Goal: Check status

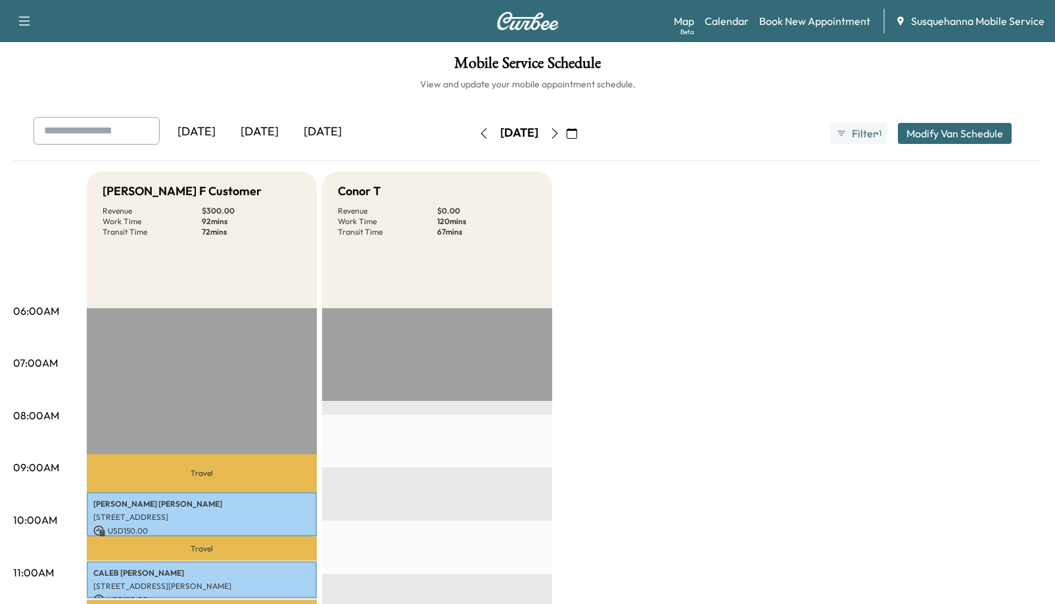
click at [577, 132] on icon "button" at bounding box center [572, 133] width 11 height 11
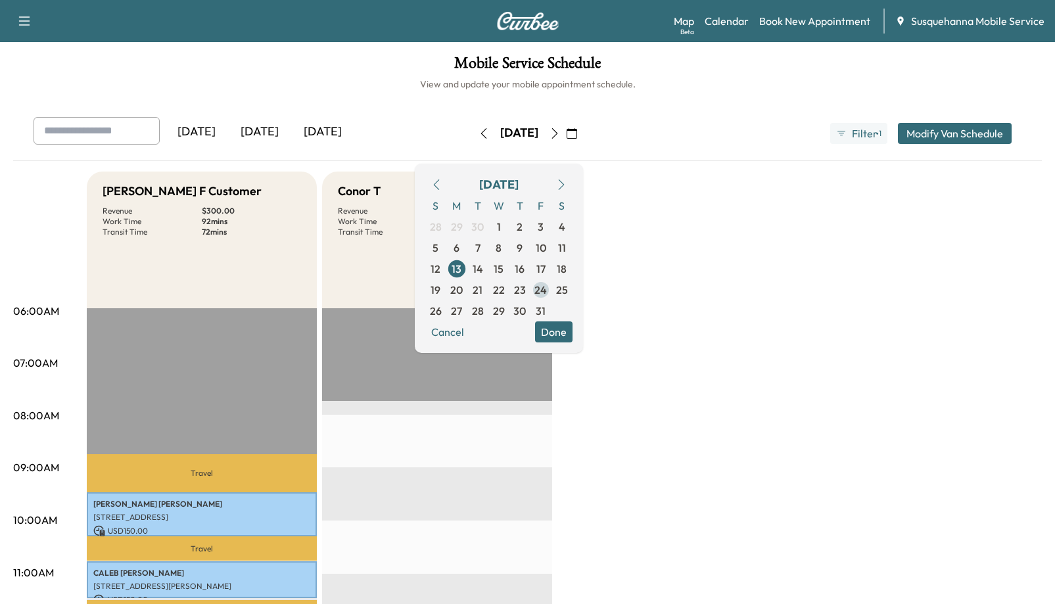
click at [547, 289] on span "24" at bounding box center [541, 290] width 12 height 16
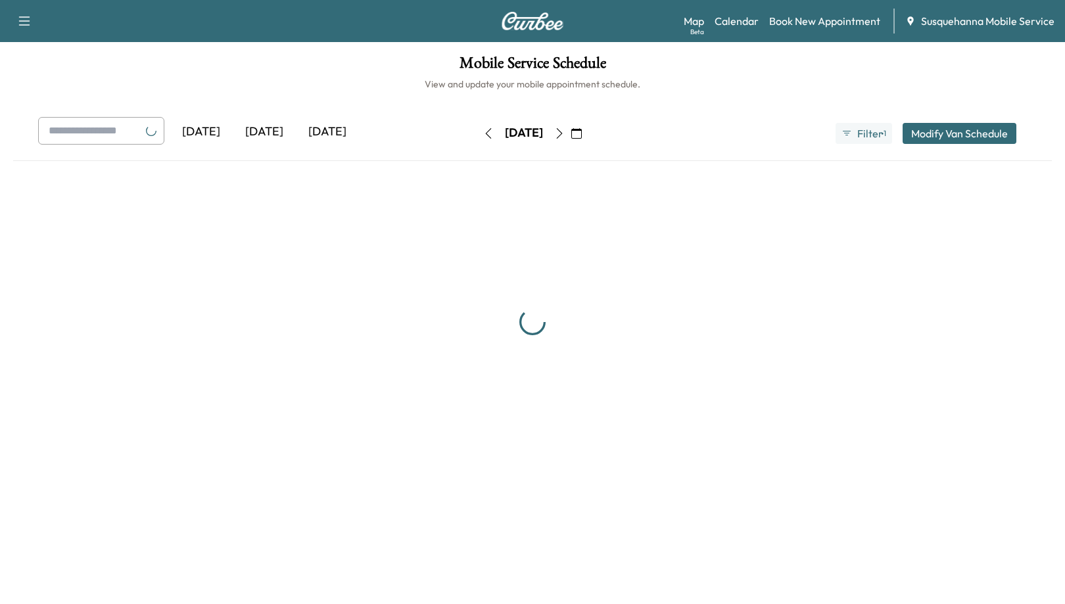
click at [588, 334] on div at bounding box center [532, 323] width 1039 height 302
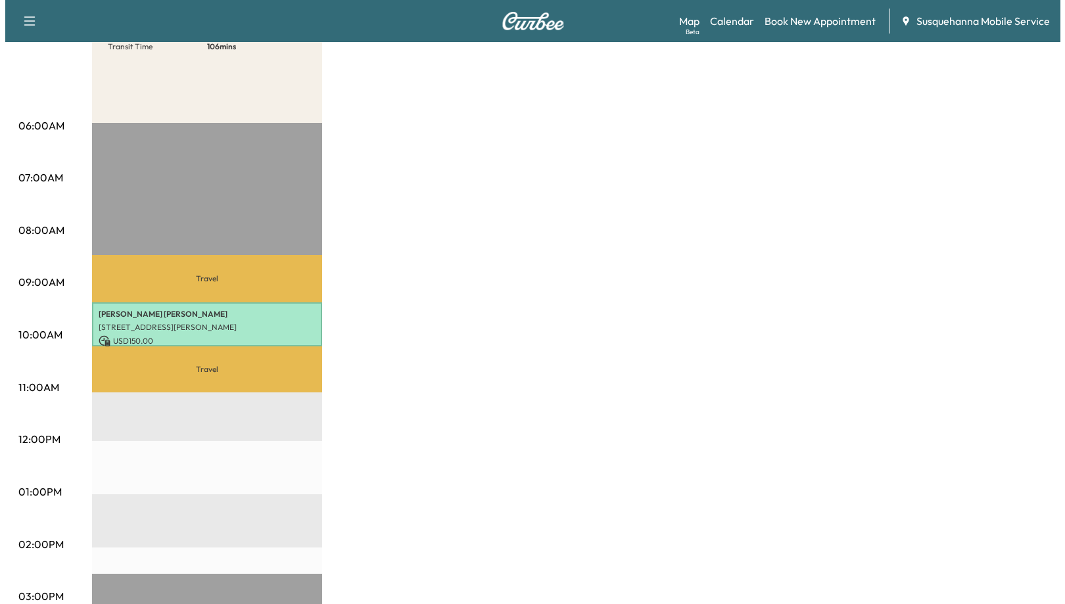
scroll to position [197, 0]
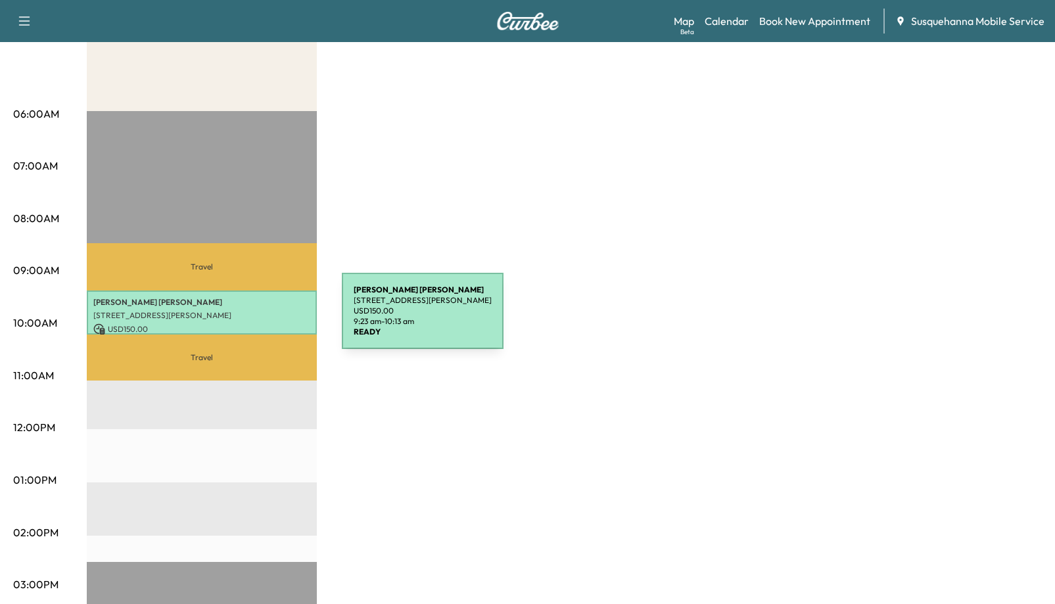
click at [235, 310] on p "[STREET_ADDRESS][PERSON_NAME]" at bounding box center [201, 315] width 217 height 11
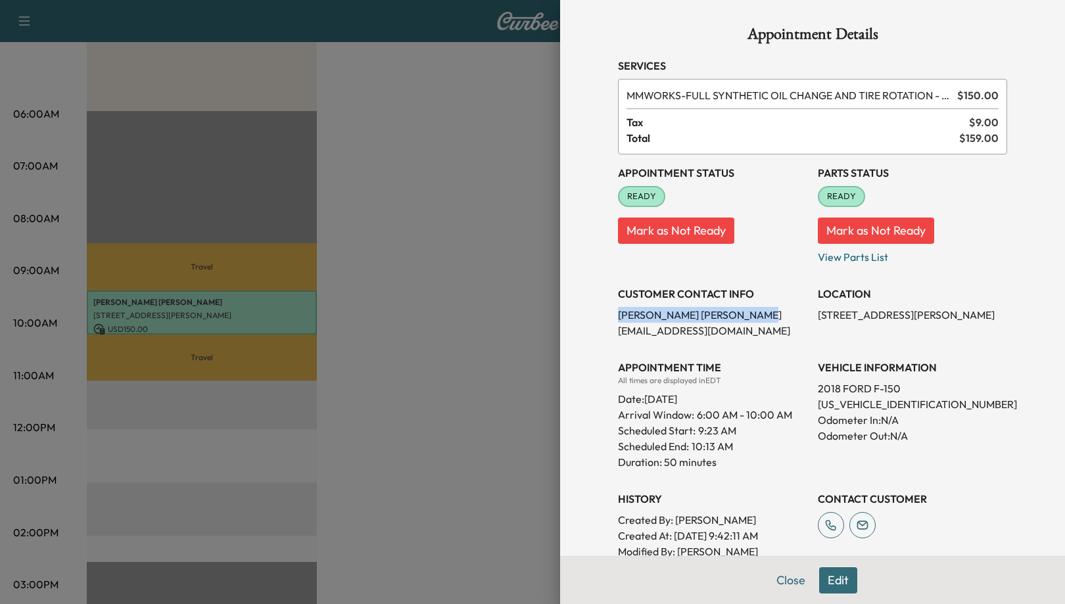
drag, startPoint x: 724, startPoint y: 314, endPoint x: 606, endPoint y: 314, distance: 118.3
click at [606, 314] on div "Appointment Details Services MMWORKS - FULL SYNTHETIC OIL CHANGE AND TIRE ROTAT…" at bounding box center [812, 353] width 421 height 707
copy p "[PERSON_NAME]"
click at [446, 365] on div at bounding box center [532, 302] width 1065 height 604
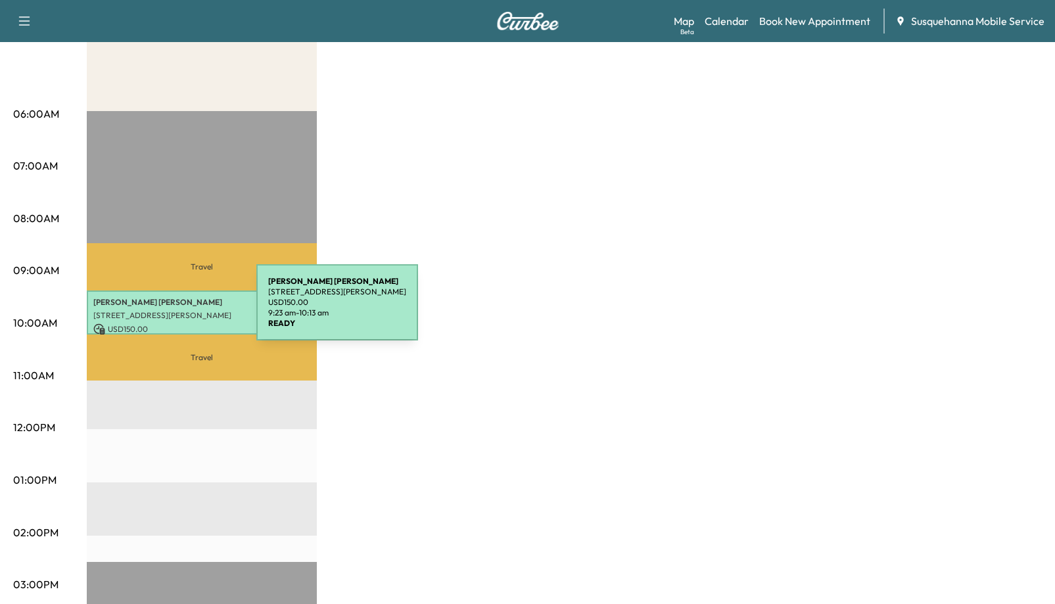
click at [158, 310] on p "[STREET_ADDRESS][PERSON_NAME]" at bounding box center [201, 315] width 217 height 11
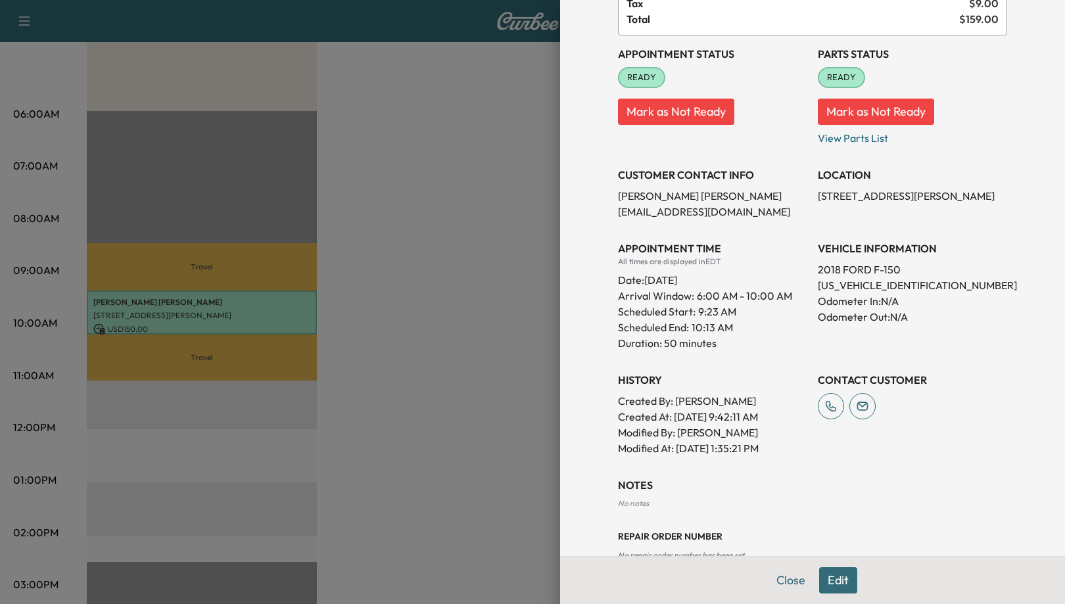
scroll to position [151, 0]
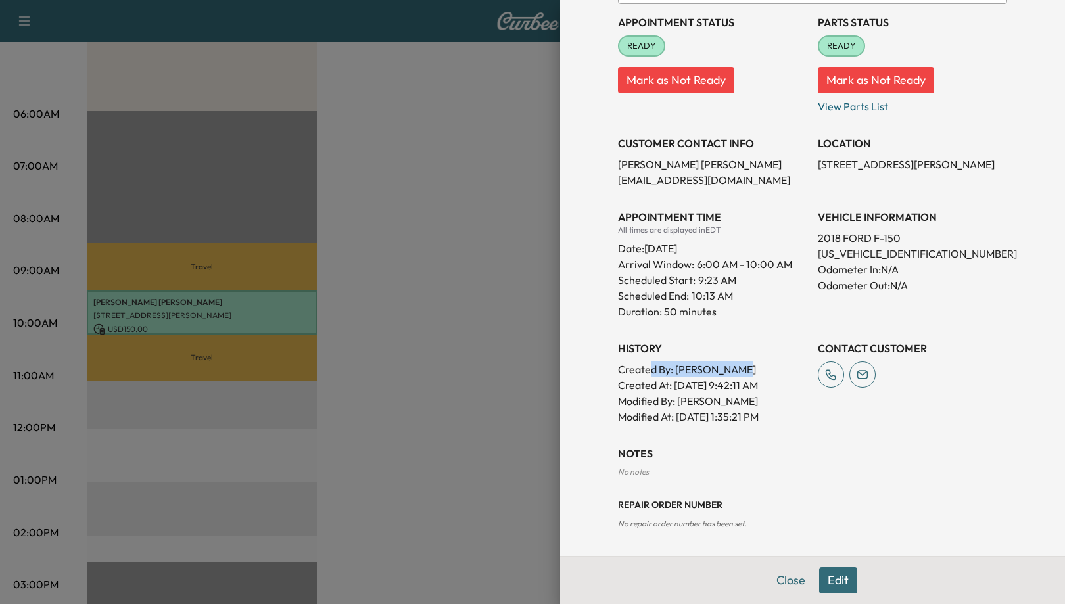
drag, startPoint x: 640, startPoint y: 371, endPoint x: 744, endPoint y: 372, distance: 104.5
click at [744, 372] on p "Created By : [PERSON_NAME]" at bounding box center [712, 370] width 189 height 16
click at [824, 419] on div "CONTACT CUSTOMER" at bounding box center [912, 377] width 189 height 95
drag, startPoint x: 682, startPoint y: 382, endPoint x: 702, endPoint y: 383, distance: 20.4
click at [702, 383] on p "Created At : [DATE] 9:42:11 AM" at bounding box center [712, 385] width 189 height 16
